Goal: Task Accomplishment & Management: Use online tool/utility

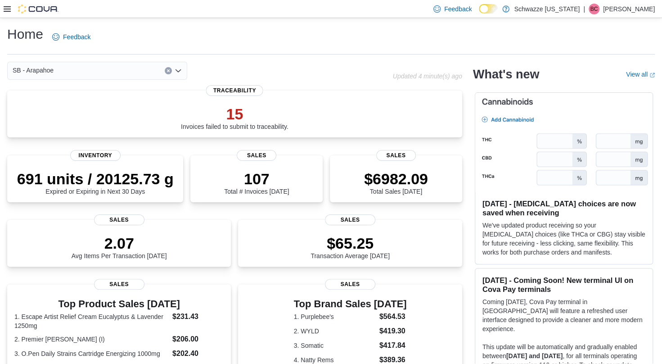
click at [8, 10] on icon at bounding box center [7, 8] width 7 height 7
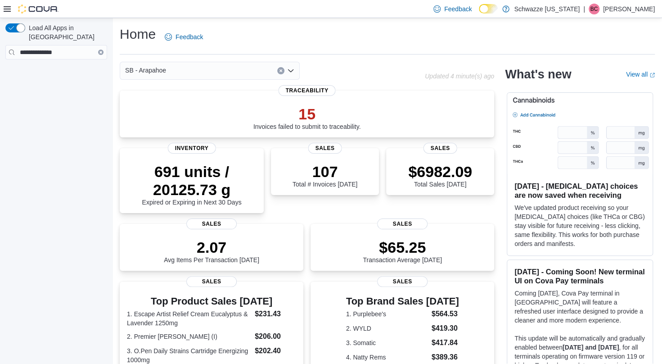
click at [6, 10] on icon at bounding box center [7, 8] width 7 height 7
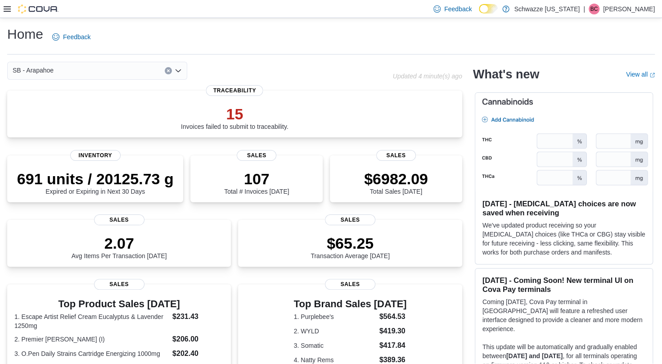
click at [6, 10] on icon at bounding box center [7, 8] width 7 height 7
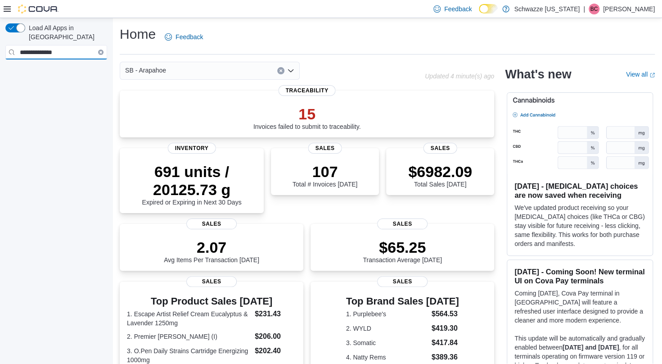
click at [66, 45] on input "**********" at bounding box center [56, 52] width 102 height 14
click at [101, 47] on input "**********" at bounding box center [56, 52] width 102 height 14
click at [100, 51] on icon "Clear input" at bounding box center [100, 52] width 3 height 3
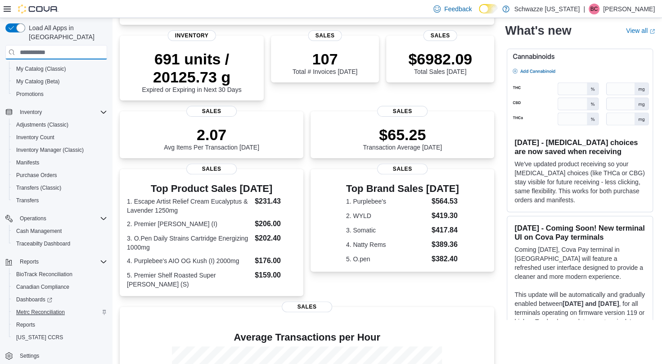
scroll to position [114, 0]
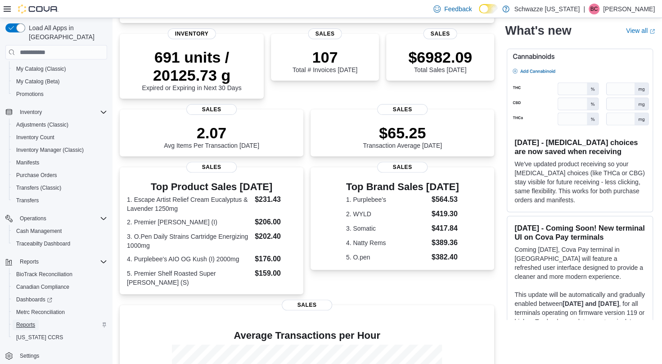
click at [29, 321] on span "Reports" at bounding box center [25, 324] width 19 height 7
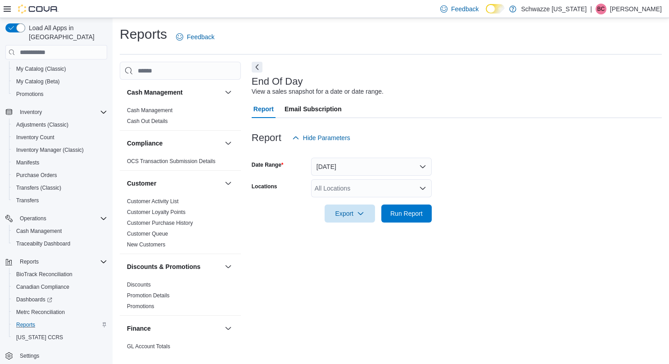
click at [357, 189] on div "All Locations" at bounding box center [371, 188] width 121 height 18
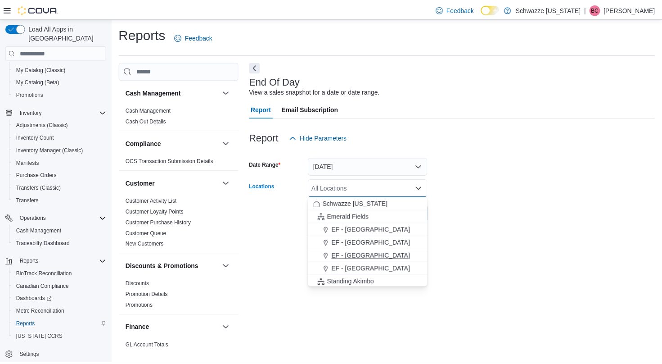
scroll to position [67, 0]
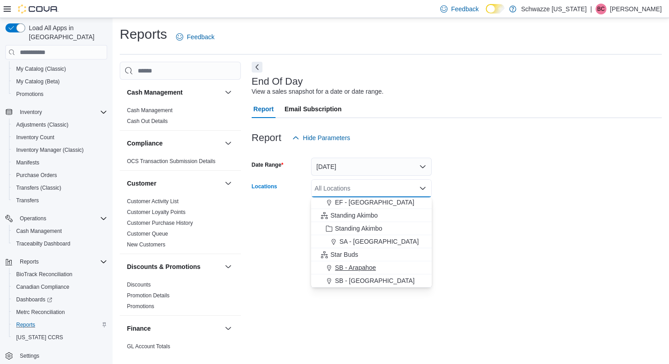
click at [349, 270] on span "SB - Arapahoe" at bounding box center [355, 267] width 41 height 9
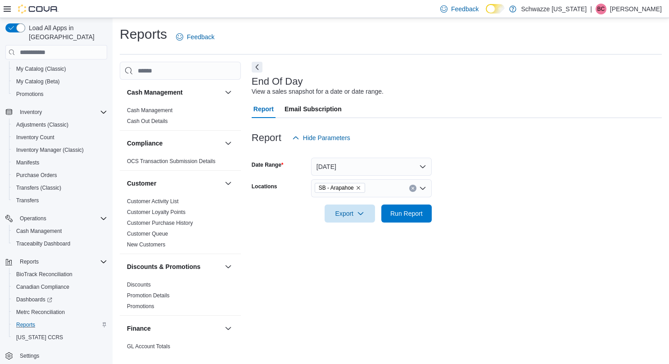
click at [493, 243] on div "End Of Day View a sales snapshot for a date or date range. Report Email Subscri…" at bounding box center [457, 207] width 410 height 291
click at [392, 214] on span "Run Report" at bounding box center [406, 212] width 32 height 9
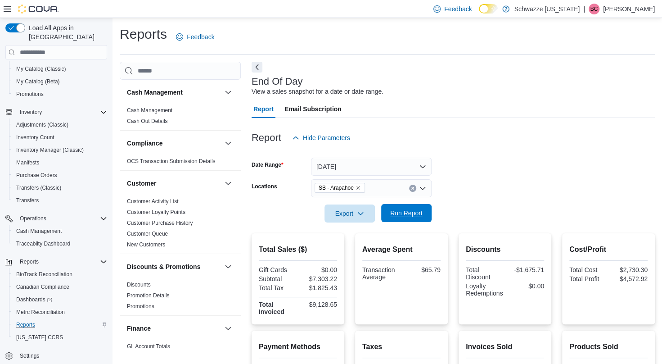
click at [405, 215] on span "Run Report" at bounding box center [406, 212] width 32 height 9
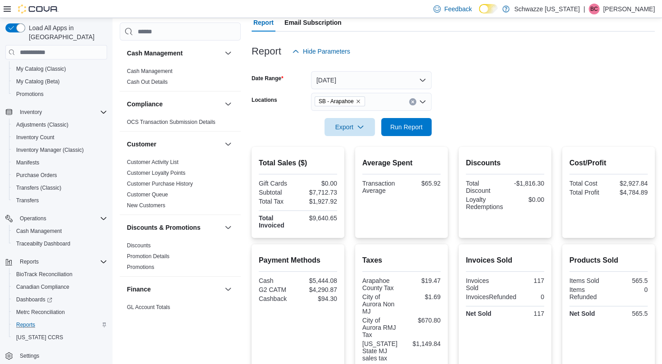
scroll to position [50, 0]
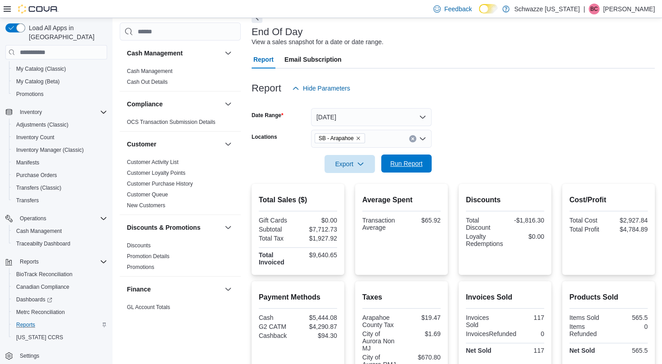
click at [411, 168] on span "Run Report" at bounding box center [407, 163] width 40 height 18
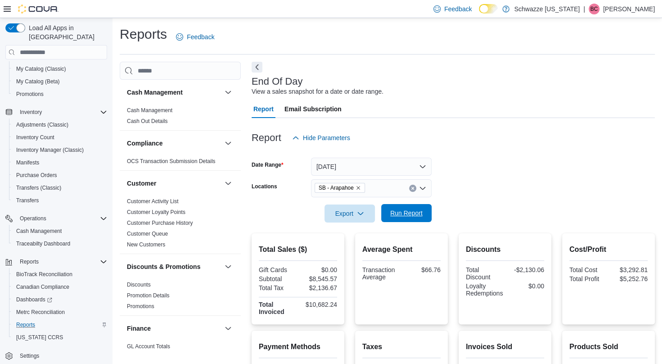
click at [399, 216] on span "Run Report" at bounding box center [406, 212] width 32 height 9
drag, startPoint x: 399, startPoint y: 216, endPoint x: 274, endPoint y: 211, distance: 125.2
click at [274, 211] on div "Export Run Report" at bounding box center [342, 213] width 180 height 18
